Goal: Task Accomplishment & Management: Use online tool/utility

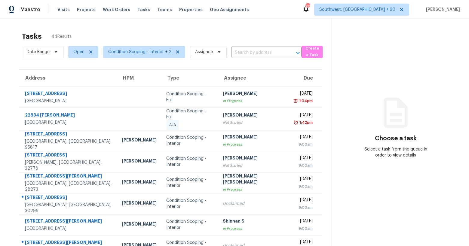
click at [53, 32] on div "Tasks 44 Results" at bounding box center [177, 37] width 310 height 16
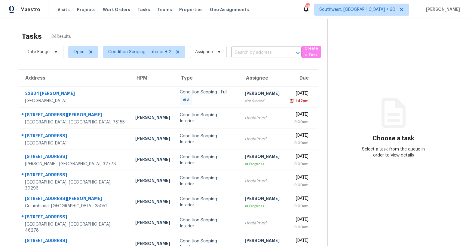
click at [68, 34] on span "34 Results" at bounding box center [61, 37] width 20 height 6
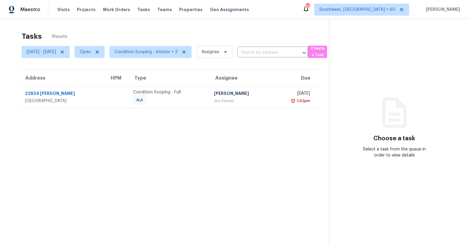
click at [83, 27] on div "Tasks 1 Results Mon, Oct 13 - Mon, Oct 13 Open Condition Scoping - Interior + 2…" at bounding box center [234, 142] width 469 height 246
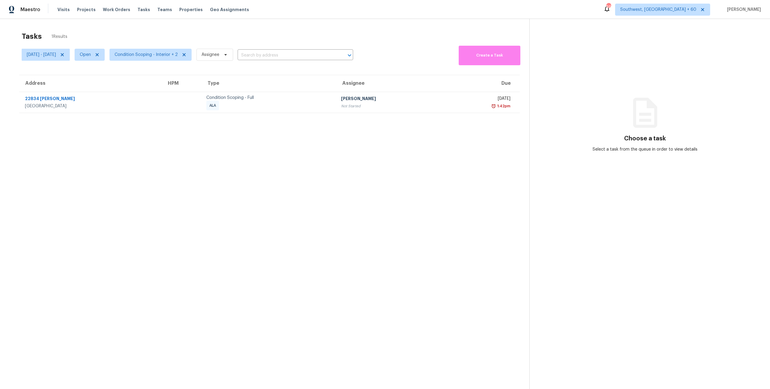
click at [244, 40] on div "Tasks 1 Results" at bounding box center [276, 37] width 508 height 16
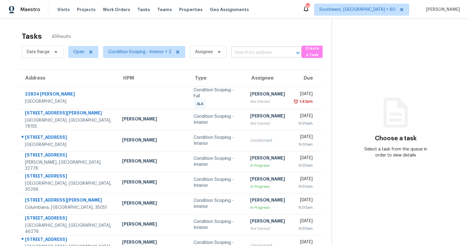
click at [249, 54] on input "text" at bounding box center [258, 52] width 54 height 9
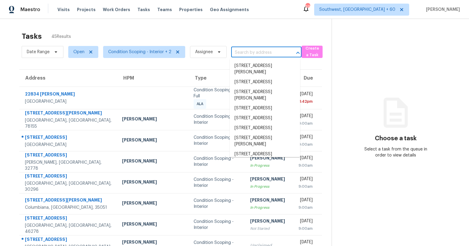
paste input "336 Siena Dr, Wake Forest, NC 27587"
type input "336 Siena Dr, Wake Forest, NC 27587"
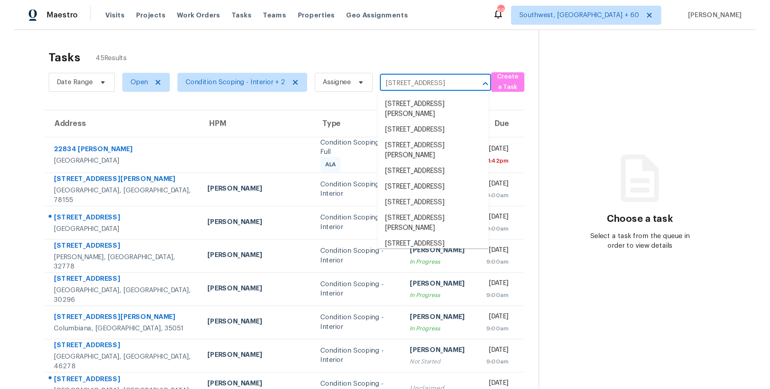
scroll to position [0, 22]
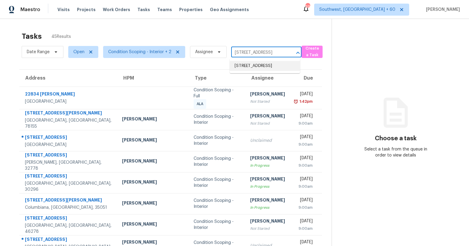
click at [249, 65] on li "336 Siena Dr, Wake Forest, NC 27587" at bounding box center [265, 66] width 70 height 10
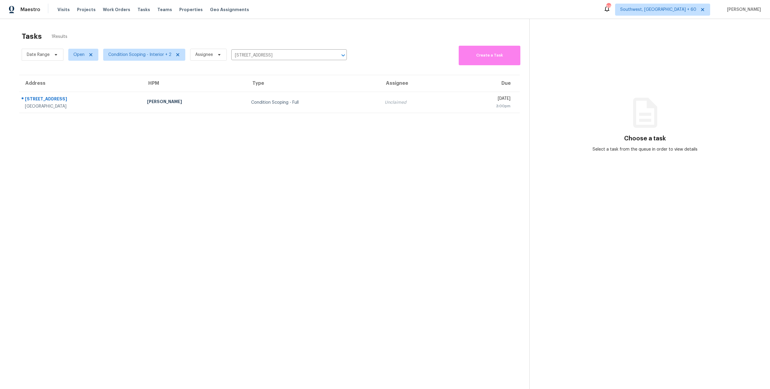
click at [212, 23] on div "Tasks 1 Results Date Range Open Condition Scoping - Interior + 2 Assignee 336 S…" at bounding box center [385, 213] width 770 height 389
click at [64, 32] on div "Tasks 1 Results" at bounding box center [276, 37] width 508 height 16
click at [332, 57] on icon "Clear" at bounding box center [335, 55] width 6 height 6
click at [220, 37] on div at bounding box center [385, 194] width 770 height 389
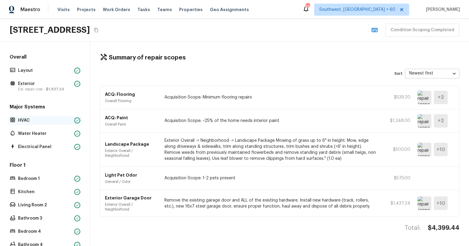
click at [35, 121] on p "HVAC" at bounding box center [45, 121] width 54 height 6
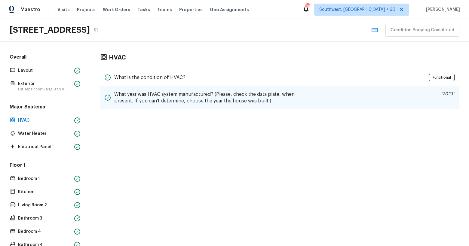
click at [340, 94] on div "What year was HVAC system manufactured? (Please, check the data plate, when pre…" at bounding box center [280, 97] width 360 height 23
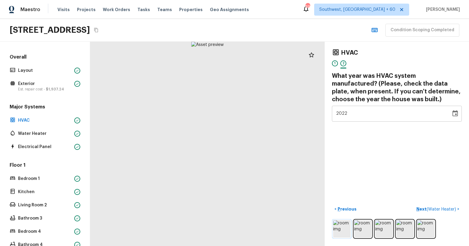
click at [334, 225] on img at bounding box center [341, 229] width 17 height 17
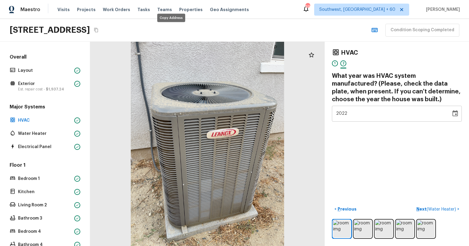
click at [99, 31] on icon "Copy Address" at bounding box center [96, 30] width 5 height 5
click at [34, 84] on p "Exterior" at bounding box center [45, 84] width 54 height 6
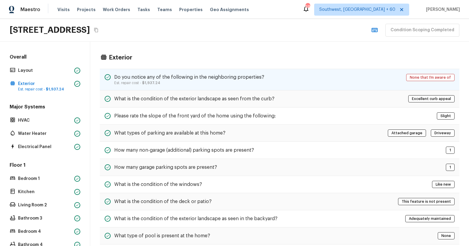
click at [185, 82] on p "Est. repair cost - $1,937.24" at bounding box center [189, 83] width 150 height 5
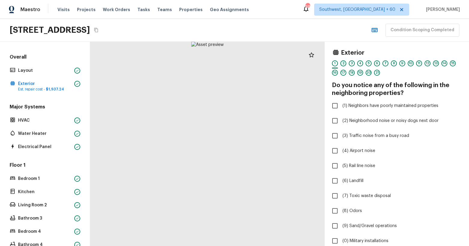
click at [344, 64] on div "2" at bounding box center [344, 63] width 6 height 6
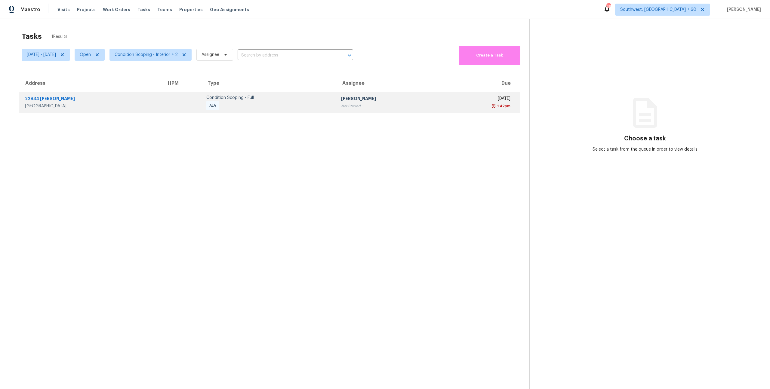
click at [227, 103] on div "Condition Scoping - Full ALA" at bounding box center [268, 103] width 125 height 16
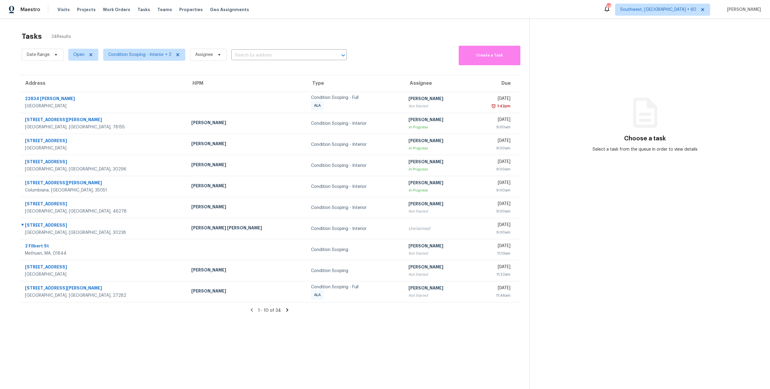
click at [171, 28] on div "Tasks 34 Results Date Range Open Condition Scoping - Interior + 2 Assignee ​ Cr…" at bounding box center [385, 213] width 770 height 389
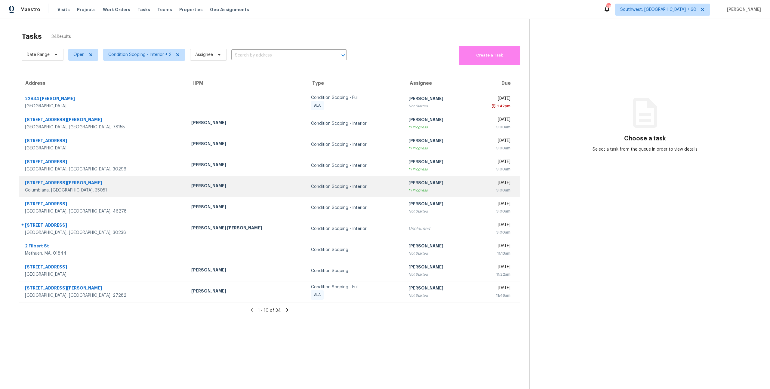
scroll to position [19, 0]
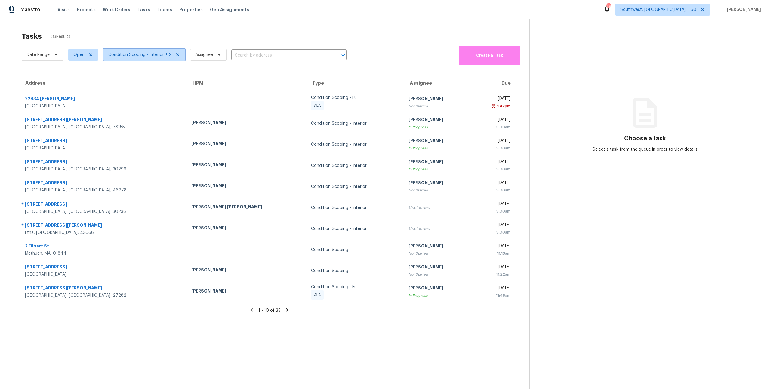
click at [142, 57] on span "Condition Scoping - Interior + 2" at bounding box center [139, 55] width 63 height 6
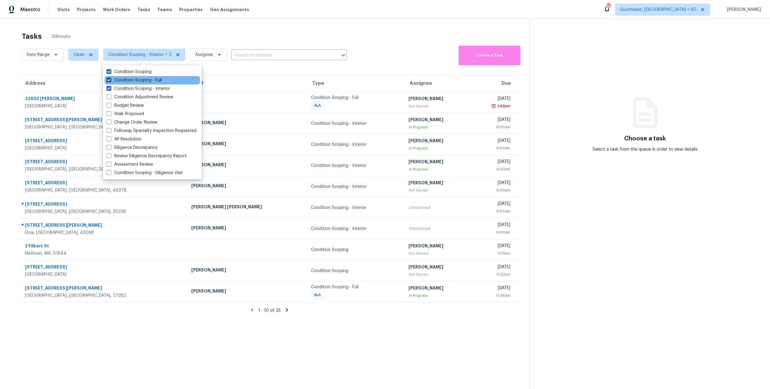
click at [141, 82] on label "Condition Scoping - Full" at bounding box center [134, 80] width 55 height 6
click at [110, 81] on input "Condition Scoping - Full" at bounding box center [109, 79] width 4 height 4
checkbox input "false"
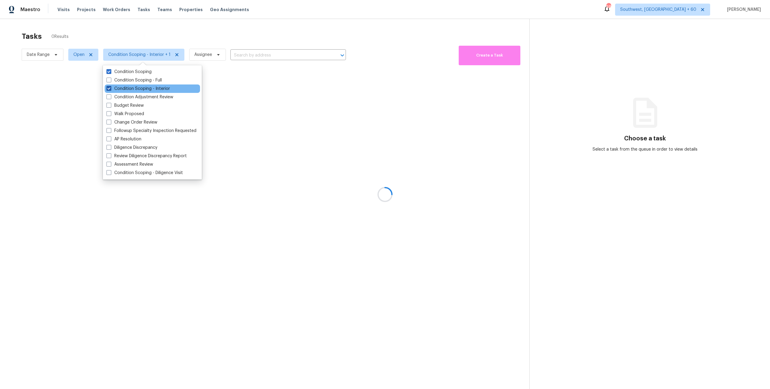
click at [143, 90] on label "Condition Scoping - Interior" at bounding box center [138, 89] width 63 height 6
click at [110, 90] on input "Condition Scoping - Interior" at bounding box center [109, 88] width 4 height 4
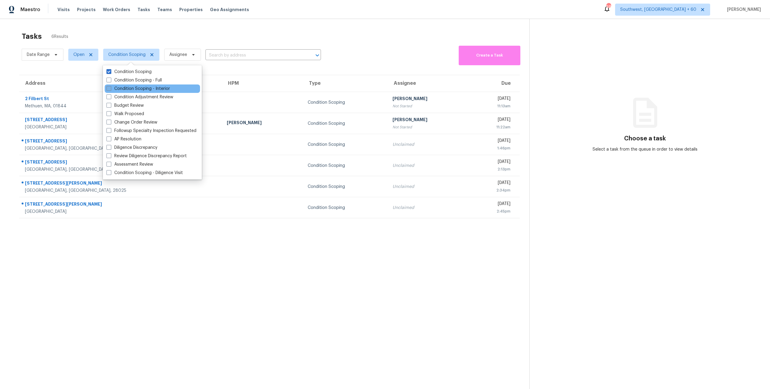
click at [143, 90] on label "Condition Scoping - Interior" at bounding box center [138, 89] width 63 height 6
click at [110, 90] on input "Condition Scoping - Interior" at bounding box center [109, 88] width 4 height 4
checkbox input "true"
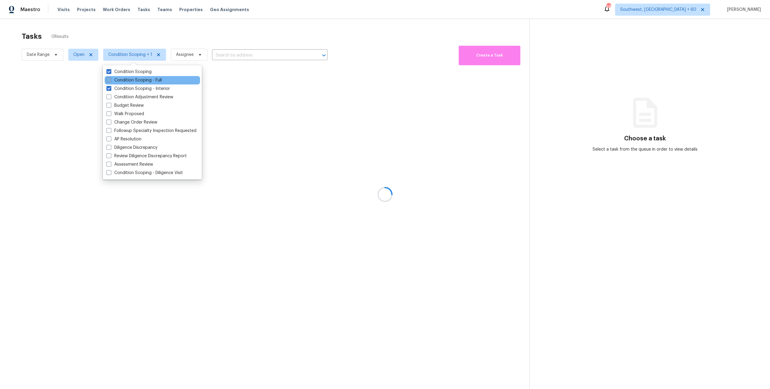
click at [135, 77] on label "Condition Scoping - Full" at bounding box center [134, 80] width 55 height 6
click at [110, 77] on input "Condition Scoping - Full" at bounding box center [109, 79] width 4 height 4
checkbox input "true"
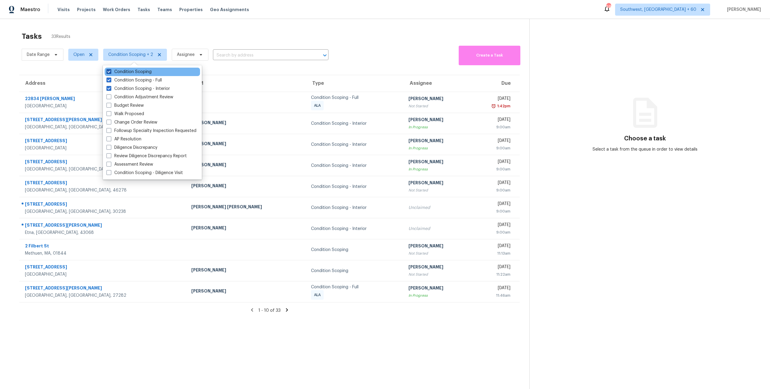
click at [128, 73] on label "Condition Scoping" at bounding box center [129, 72] width 45 height 6
click at [110, 73] on input "Condition Scoping" at bounding box center [109, 71] width 4 height 4
checkbox input "false"
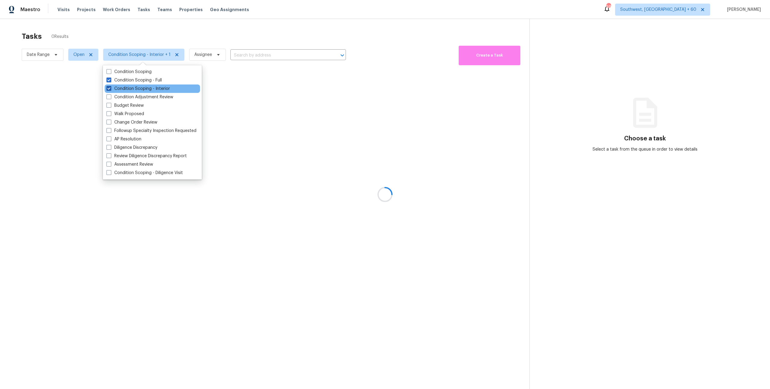
click at [131, 90] on label "Condition Scoping - Interior" at bounding box center [138, 89] width 63 height 6
click at [110, 90] on input "Condition Scoping - Interior" at bounding box center [109, 88] width 4 height 4
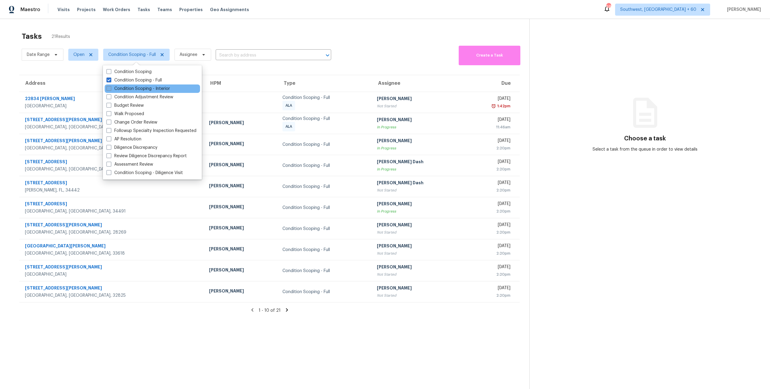
click at [131, 89] on label "Condition Scoping - Interior" at bounding box center [138, 89] width 63 height 6
click at [110, 89] on input "Condition Scoping - Interior" at bounding box center [109, 88] width 4 height 4
checkbox input "true"
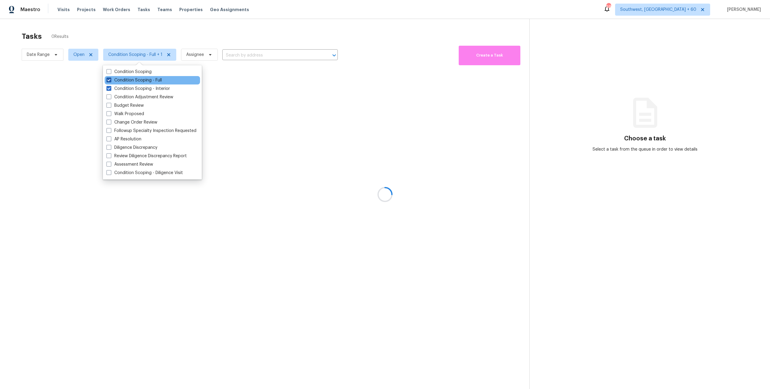
click at [126, 80] on label "Condition Scoping - Full" at bounding box center [134, 80] width 55 height 6
click at [110, 80] on input "Condition Scoping - Full" at bounding box center [109, 79] width 4 height 4
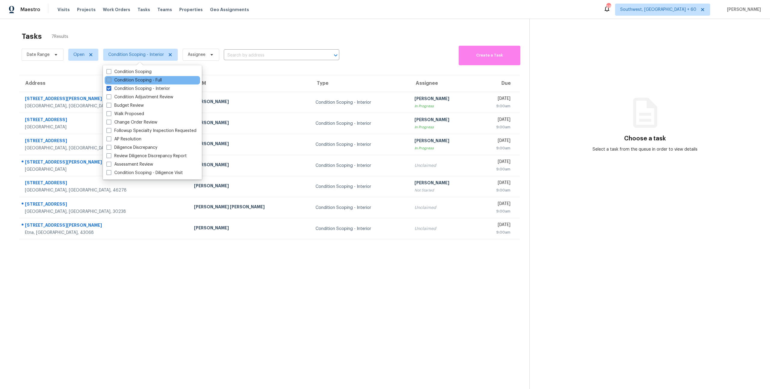
click at [126, 80] on label "Condition Scoping - Full" at bounding box center [134, 80] width 55 height 6
click at [110, 80] on input "Condition Scoping - Full" at bounding box center [109, 79] width 4 height 4
checkbox input "true"
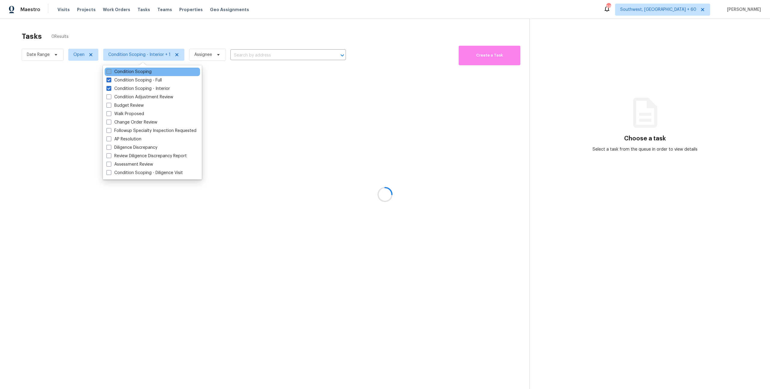
click at [126, 73] on label "Condition Scoping" at bounding box center [129, 72] width 45 height 6
click at [110, 73] on input "Condition Scoping" at bounding box center [109, 71] width 4 height 4
checkbox input "true"
click at [102, 32] on div at bounding box center [385, 194] width 770 height 389
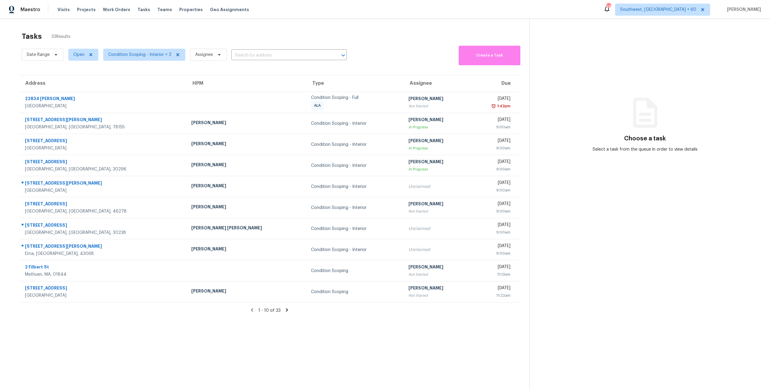
drag, startPoint x: 73, startPoint y: 37, endPoint x: 19, endPoint y: 37, distance: 53.6
click at [19, 37] on section "Tasks 33 Results Date Range Open Condition Scoping - Interior + 2 Assignee ​ Cr…" at bounding box center [270, 219] width 520 height 380
